Goal: Task Accomplishment & Management: Manage account settings

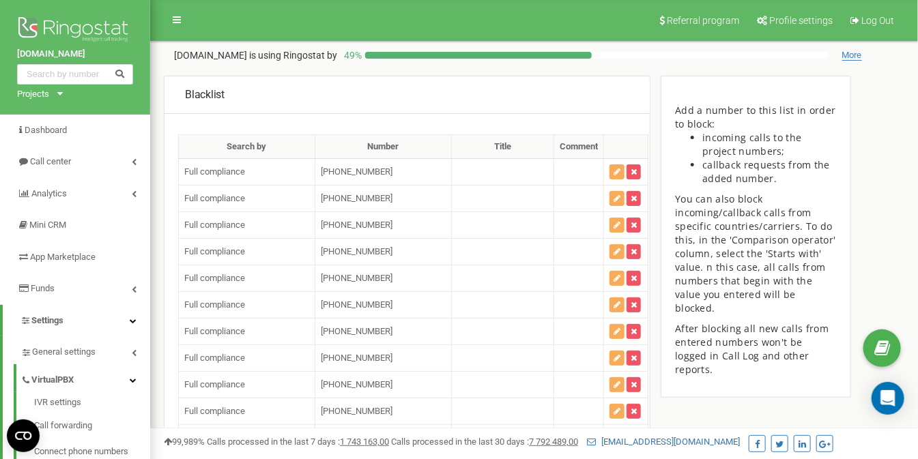
scroll to position [89722, 0]
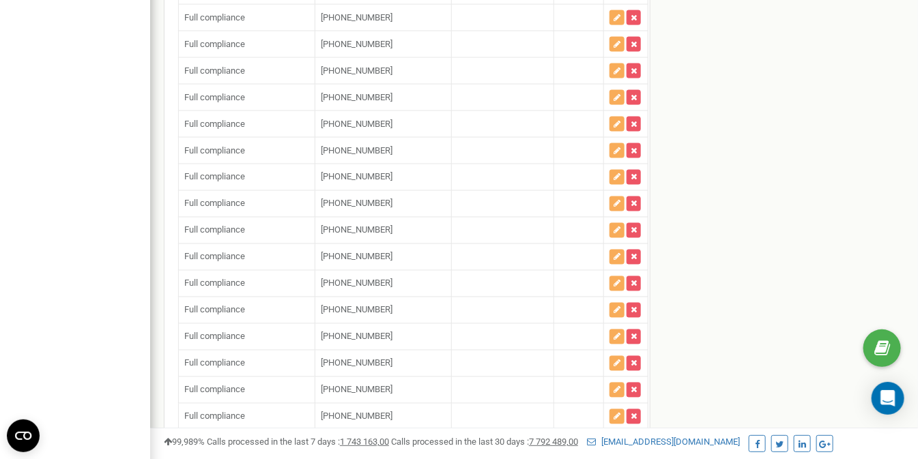
type input "+"
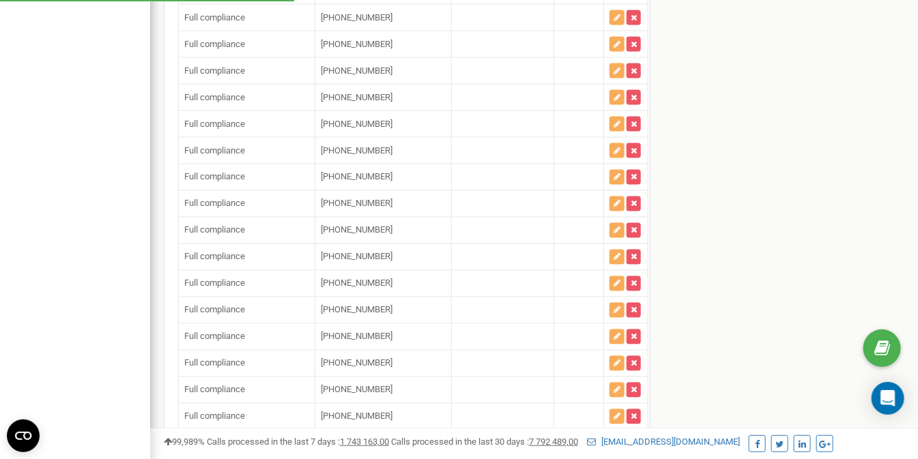
type input "+"
paste input "14808015541"
type input "[PHONE_NUMBER]"
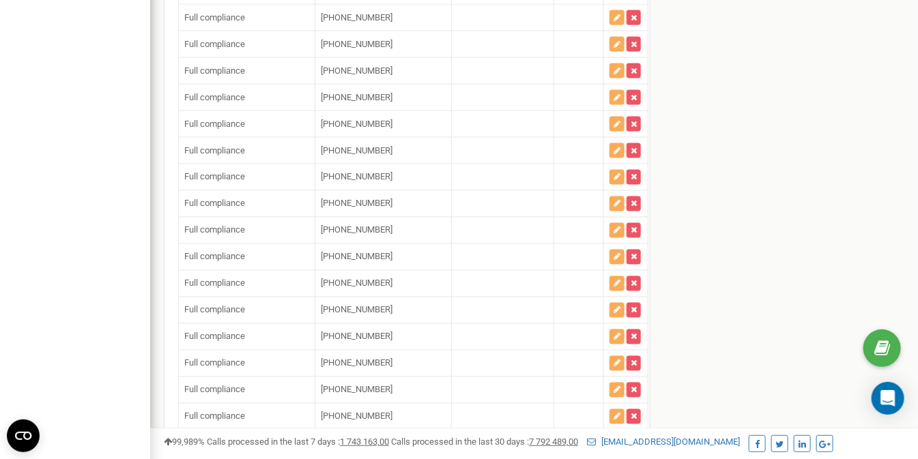
paste input "14122071230"
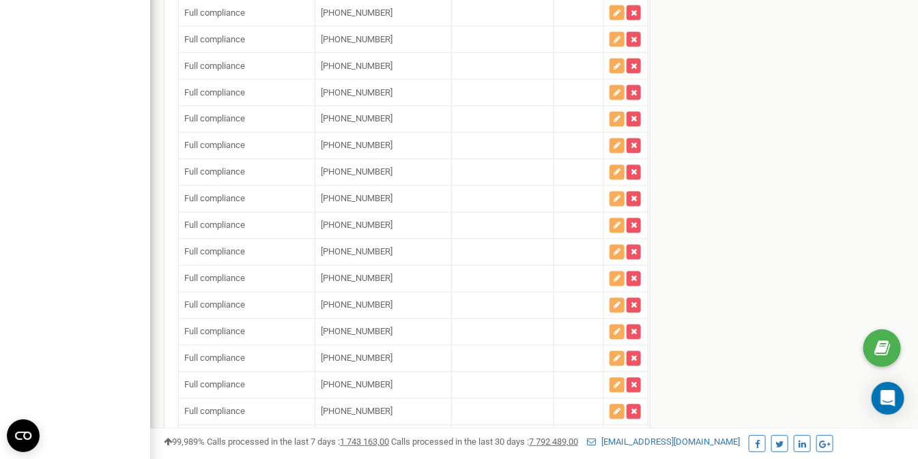
scroll to position [89791, 0]
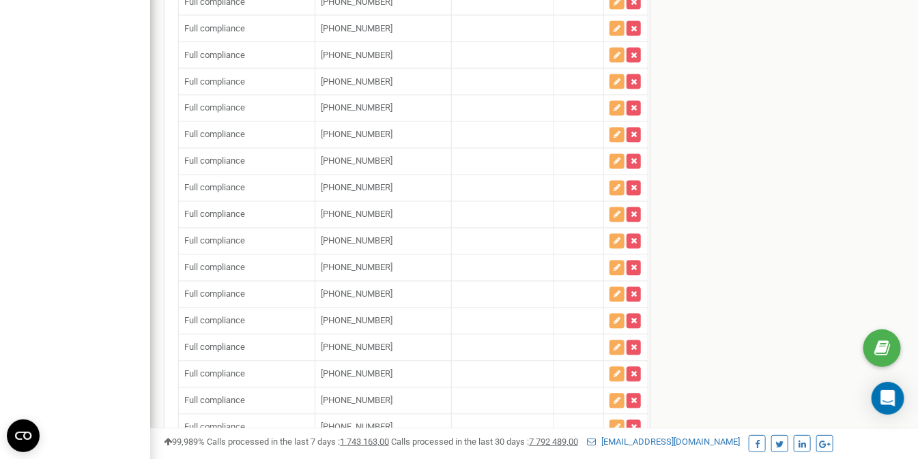
type input "[PHONE_NUMBER]"
